Goal: Find specific page/section: Find specific page/section

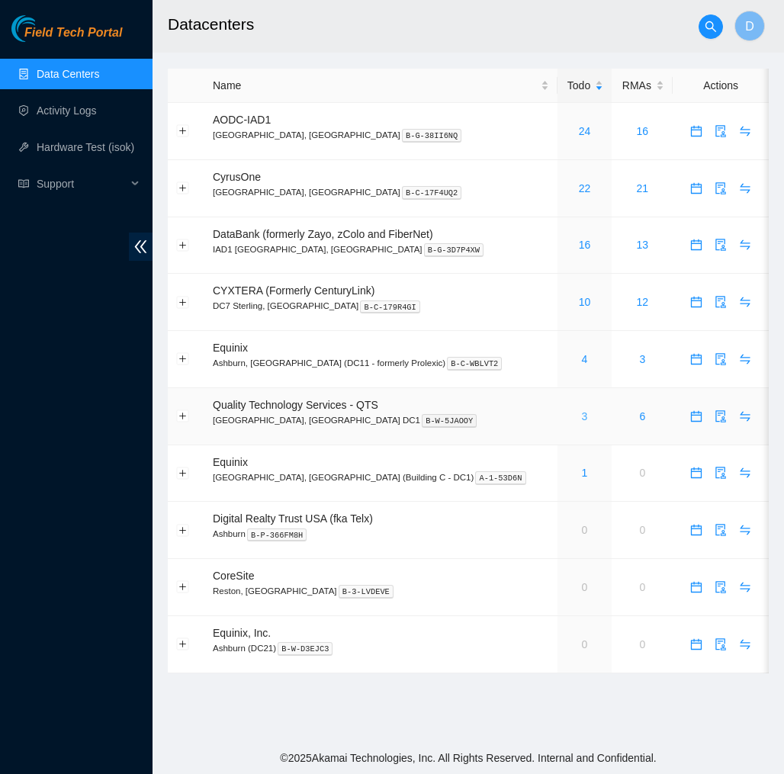
click at [582, 421] on link "3" at bounding box center [585, 416] width 6 height 12
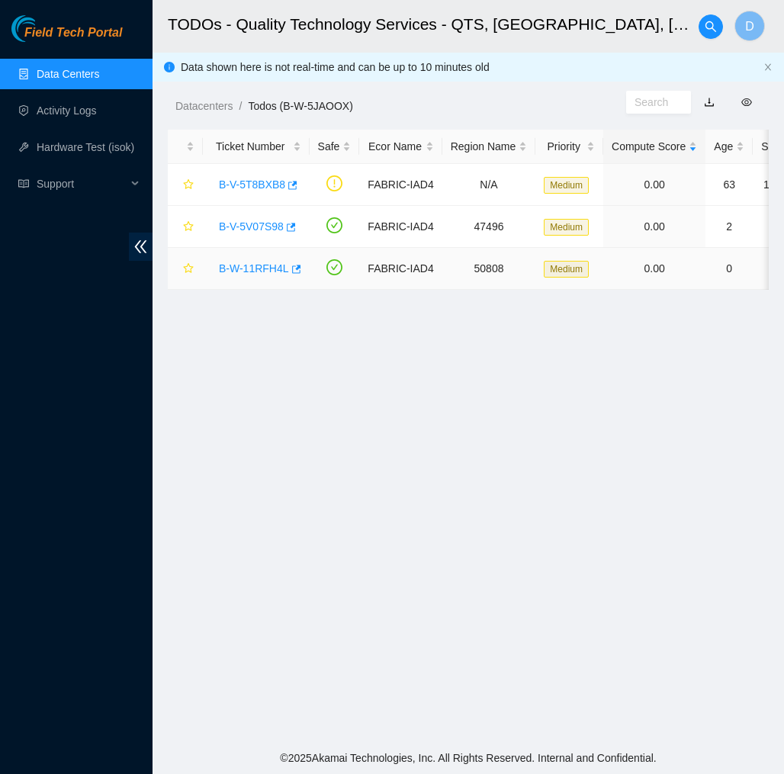
click at [262, 266] on link "B-W-11RFH4L" at bounding box center [254, 268] width 70 height 12
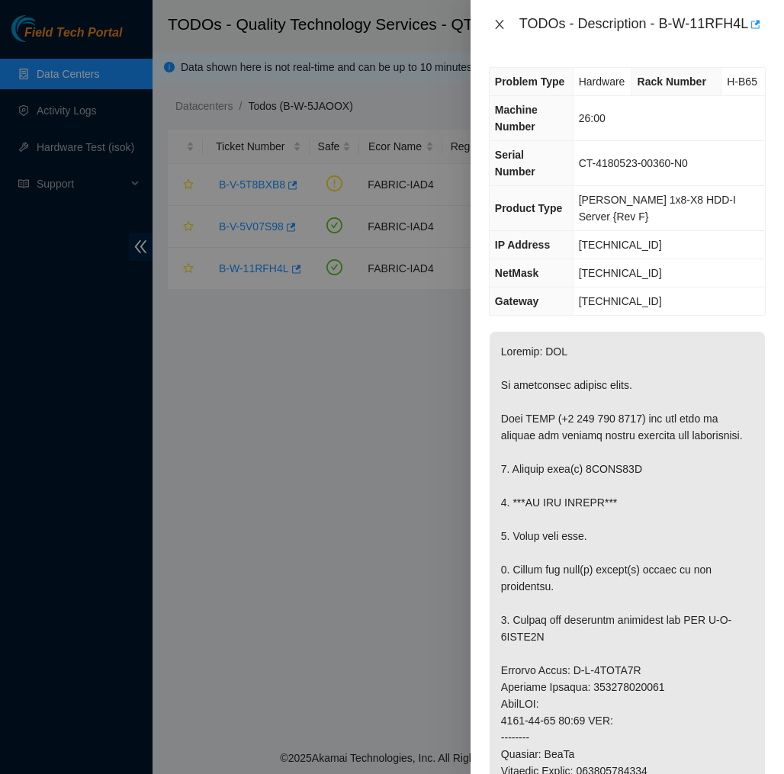
click at [504, 30] on icon "close" at bounding box center [500, 24] width 12 height 12
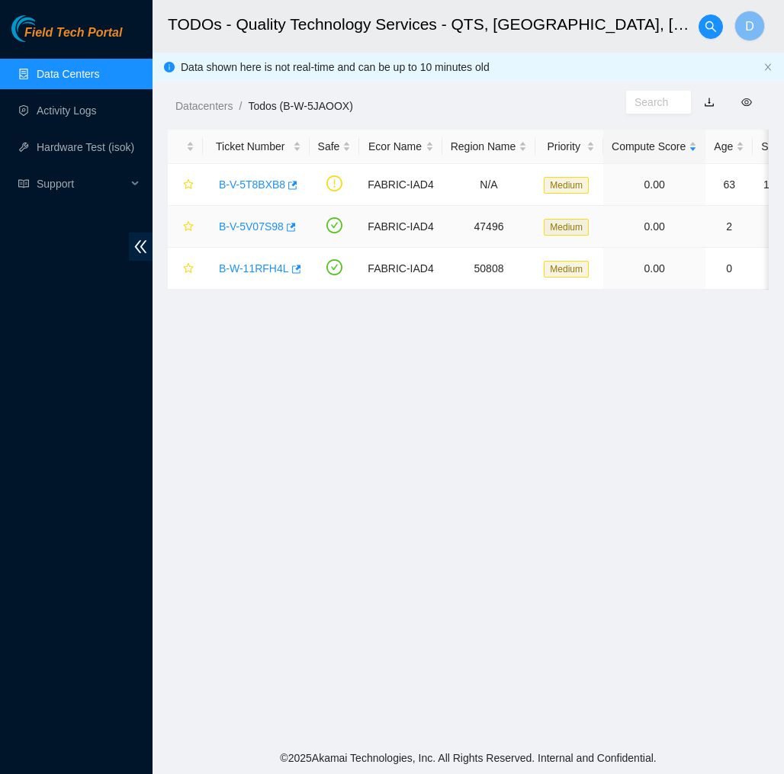
click at [263, 227] on link "B-V-5V07S98" at bounding box center [251, 226] width 65 height 12
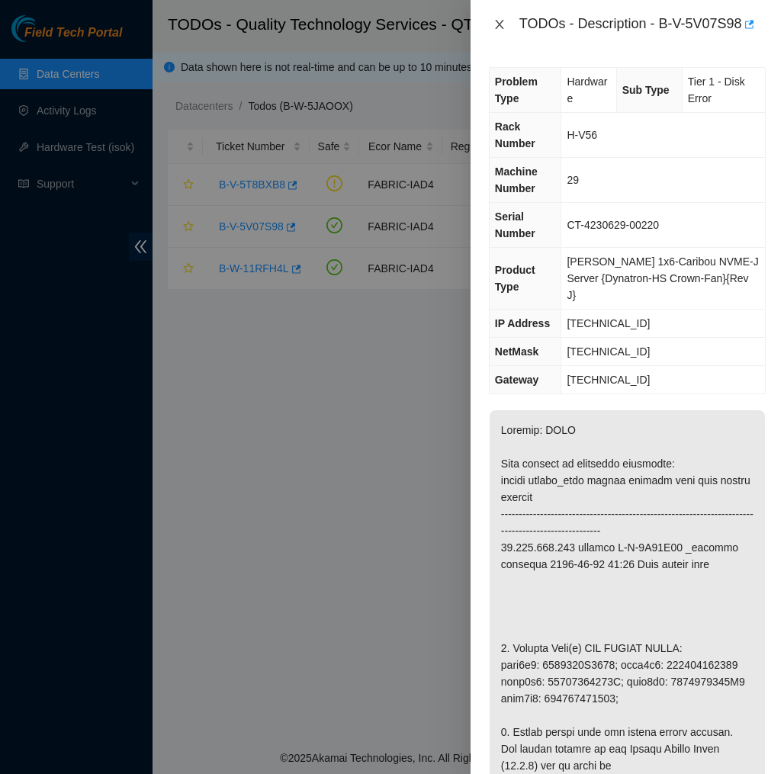
click at [499, 18] on icon "close" at bounding box center [500, 24] width 12 height 12
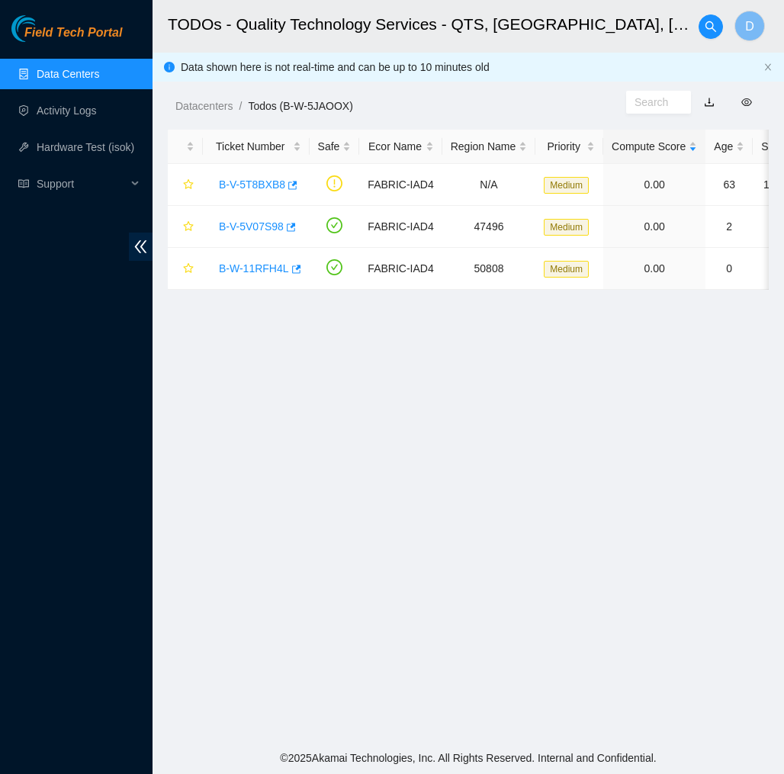
click at [481, 90] on div "Datacenters / Todos (B-W-5JAOOX) /" at bounding box center [390, 71] width 474 height 85
